Goal: Transaction & Acquisition: Purchase product/service

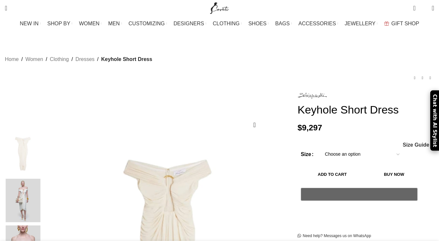
scroll to position [0, 137]
click at [43, 192] on img at bounding box center [23, 201] width 40 height 44
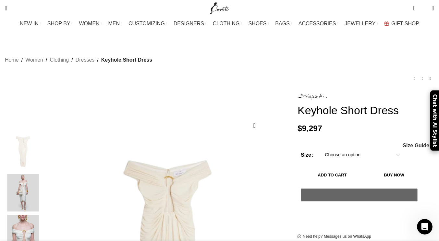
scroll to position [0, 273]
click at [303, 94] on img at bounding box center [312, 97] width 29 height 6
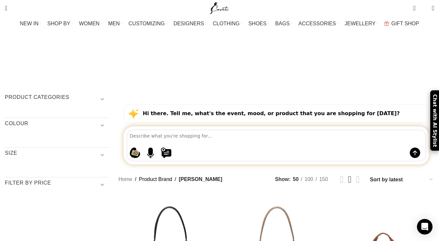
click at [369, 130] on span "Show sidebar" at bounding box center [219, 120] width 439 height 241
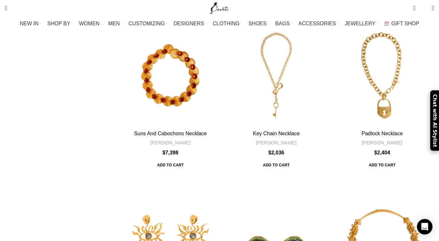
scroll to position [2429, 0]
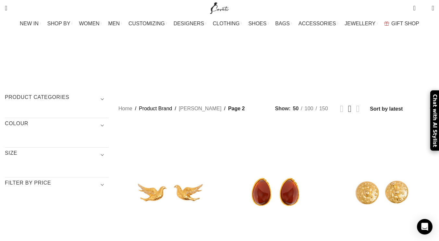
click at [39, 120] on h3 "COLOUR" at bounding box center [57, 125] width 104 height 11
click at [99, 94] on h3 "Product categories" at bounding box center [57, 99] width 104 height 11
click at [75, 94] on h3 "Product categories" at bounding box center [57, 99] width 104 height 11
drag, startPoint x: 75, startPoint y: 48, endPoint x: 66, endPoint y: 46, distance: 9.4
click at [66, 94] on h3 "Product categories" at bounding box center [57, 99] width 104 height 11
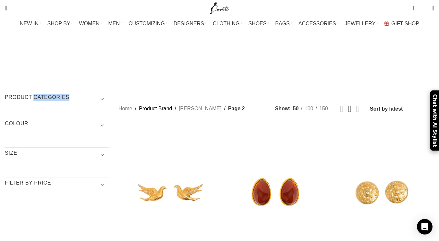
click at [66, 94] on h3 "Product categories" at bounding box center [57, 99] width 104 height 11
click at [216, 8] on img "Site logo" at bounding box center [220, 8] width 22 height 16
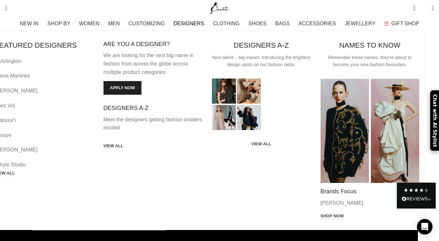
click at [334, 214] on link "Shop now" at bounding box center [332, 217] width 23 height 6
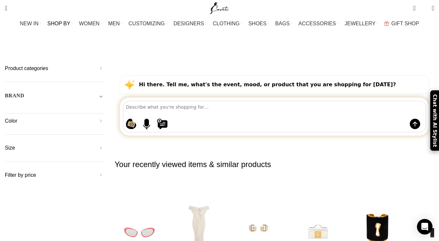
scroll to position [28, 0]
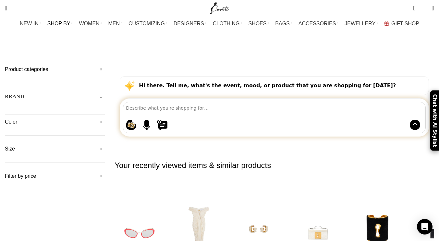
click at [24, 93] on h5 "BRAND" at bounding box center [14, 96] width 19 height 7
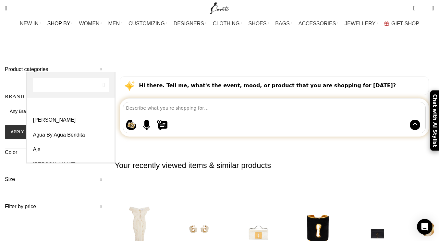
click at [31, 109] on span "Any Brand" at bounding box center [20, 111] width 21 height 5
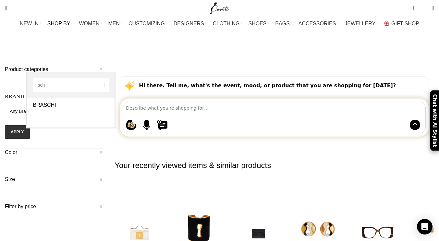
type input "sch"
select select "schiaparelli"
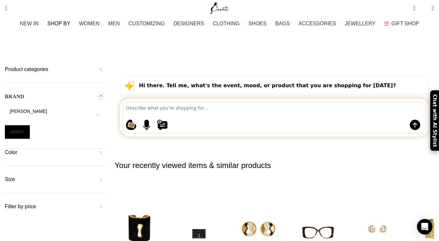
click at [30, 125] on button "Apply" at bounding box center [17, 132] width 25 height 14
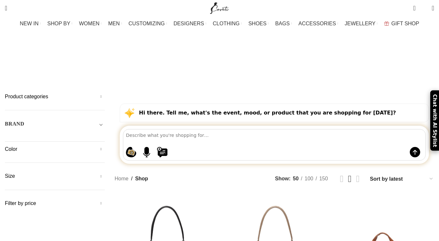
click at [74, 93] on h5 "Product categories" at bounding box center [55, 96] width 100 height 7
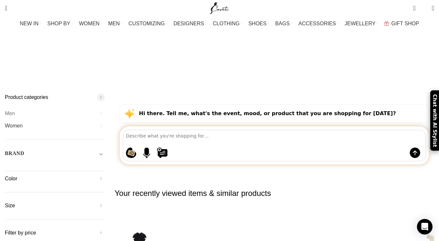
click at [36, 120] on link "Women" at bounding box center [51, 126] width 92 height 12
